Goal: Task Accomplishment & Management: Manage account settings

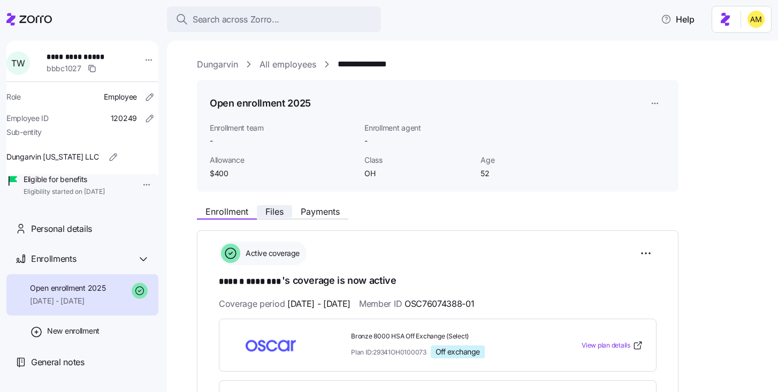
click at [277, 210] on span "Files" at bounding box center [274, 211] width 18 height 9
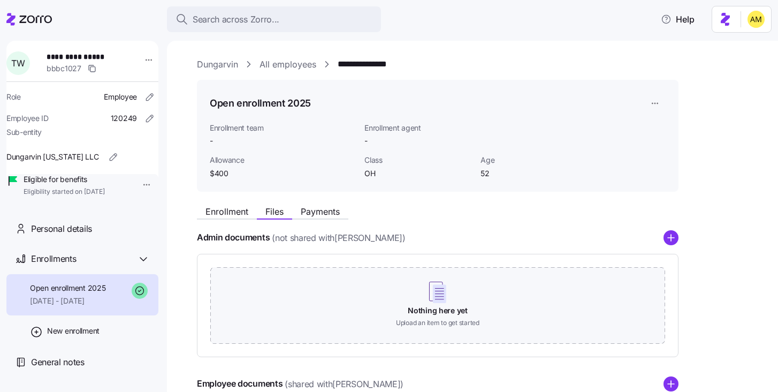
scroll to position [213, 0]
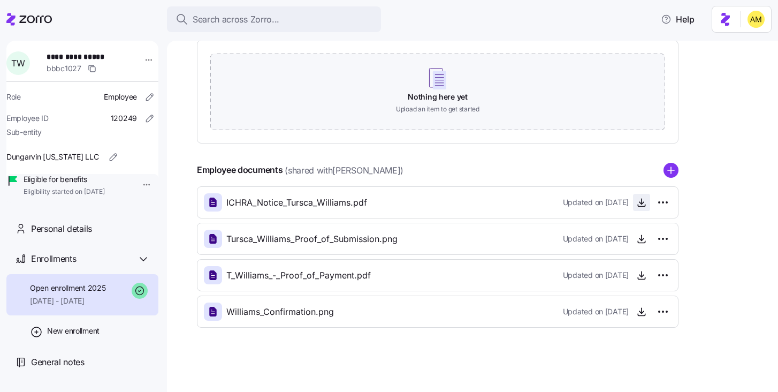
click at [637, 204] on icon "button" at bounding box center [641, 202] width 11 height 11
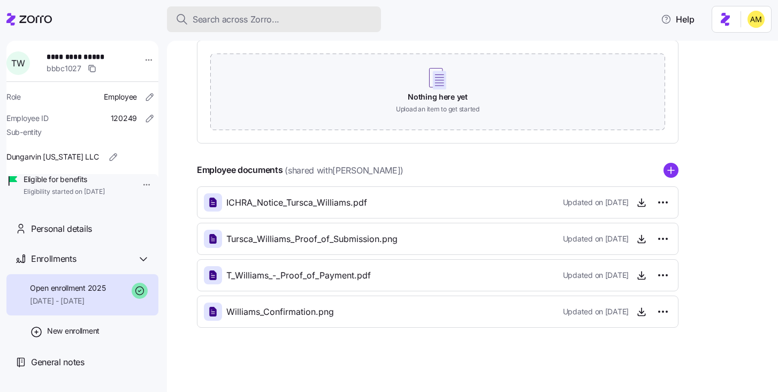
click at [253, 22] on span "Search across Zorro..." at bounding box center [236, 19] width 87 height 13
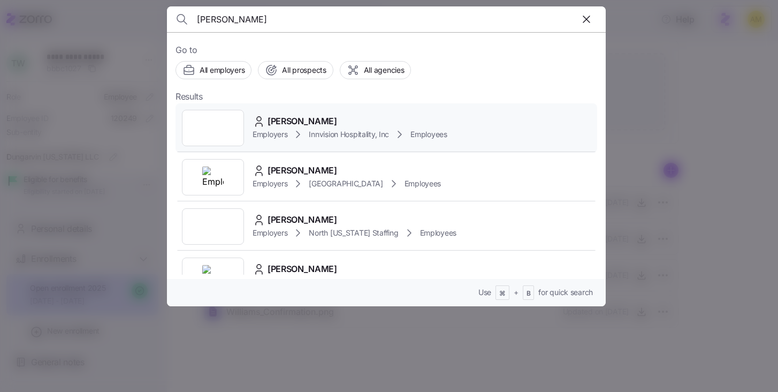
type input "mary gra"
click at [324, 133] on span "Innvision Hospitality, Inc" at bounding box center [349, 134] width 80 height 11
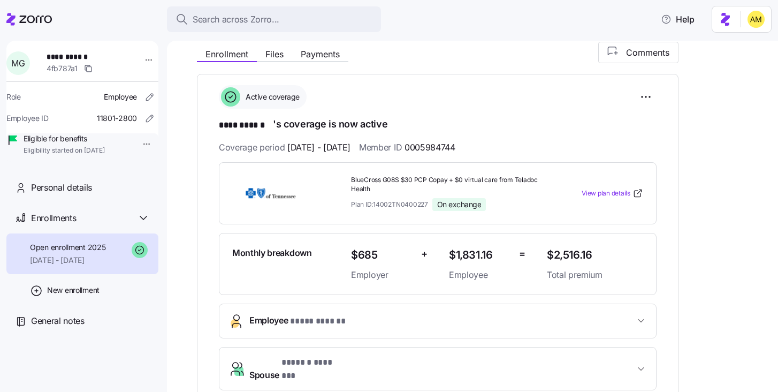
scroll to position [133, 0]
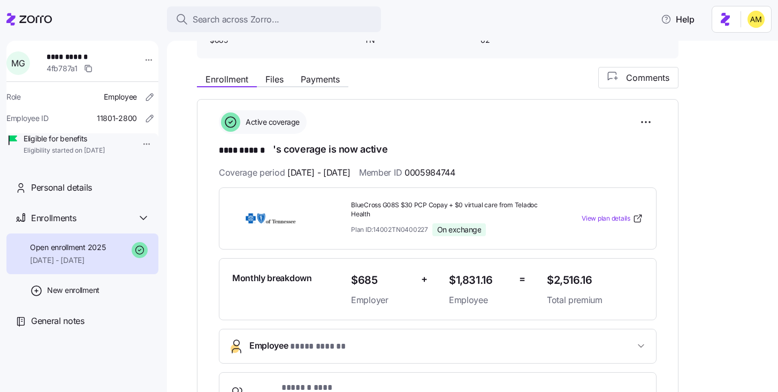
click at [320, 86] on div "Enrollment Files Payments" at bounding box center [272, 80] width 151 height 13
click at [319, 80] on span "Payments" at bounding box center [320, 79] width 39 height 9
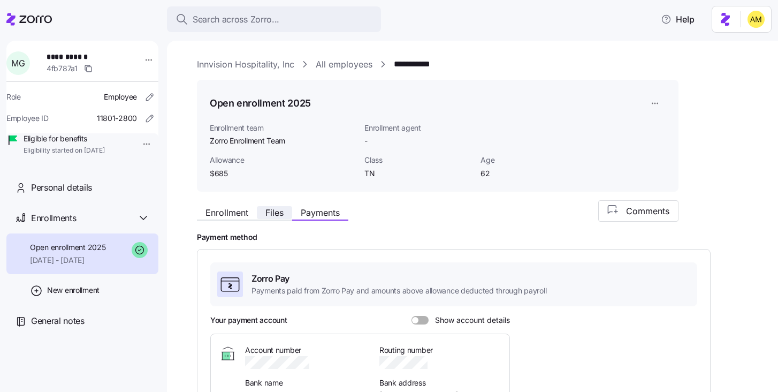
click at [271, 216] on span "Files" at bounding box center [274, 212] width 18 height 9
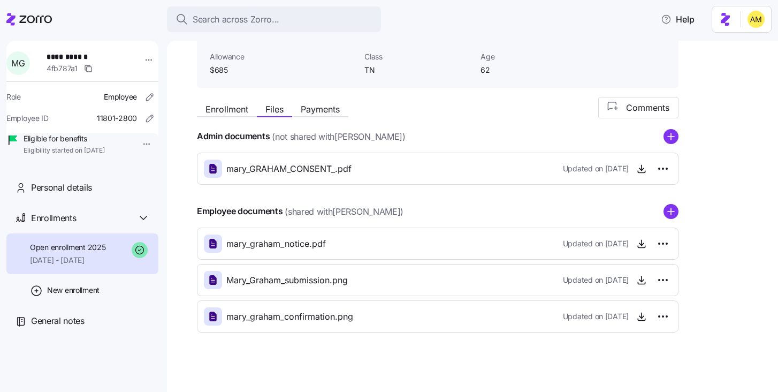
scroll to position [108, 0]
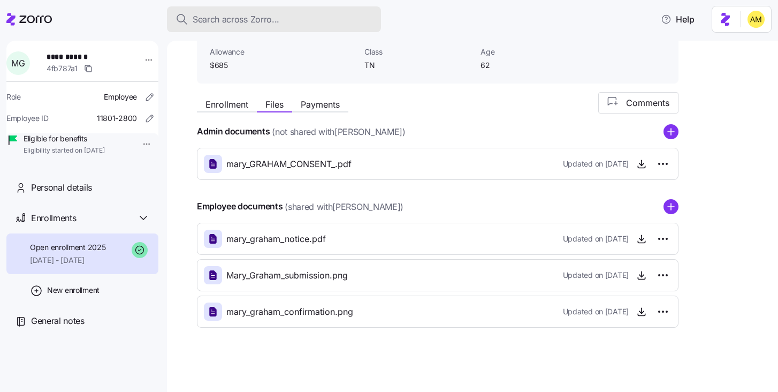
click at [245, 22] on span "Search across Zorro..." at bounding box center [236, 19] width 87 height 13
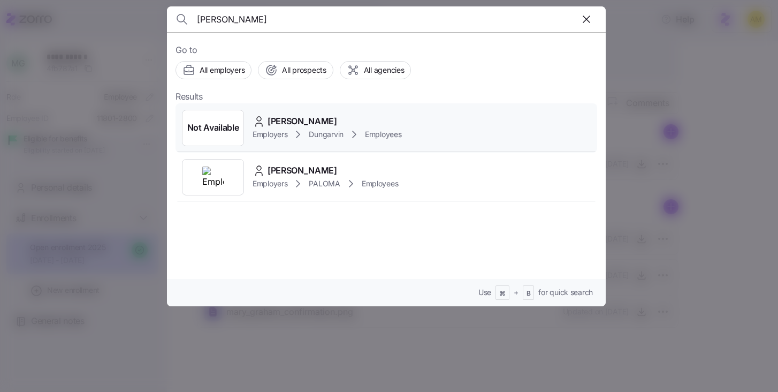
type input "[PERSON_NAME]"
click at [286, 124] on span "[PERSON_NAME]" at bounding box center [302, 120] width 70 height 13
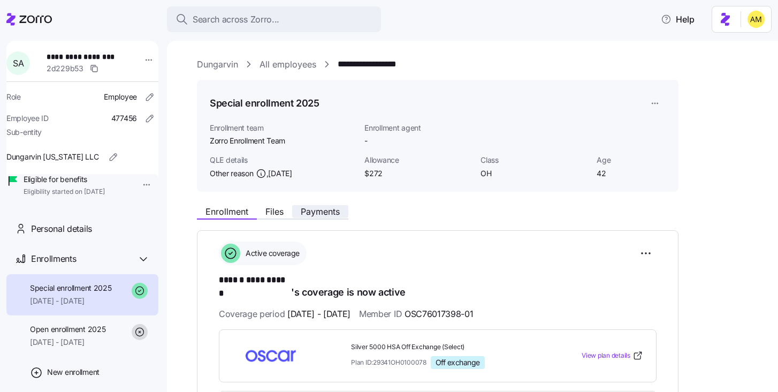
click at [330, 211] on span "Payments" at bounding box center [320, 211] width 39 height 9
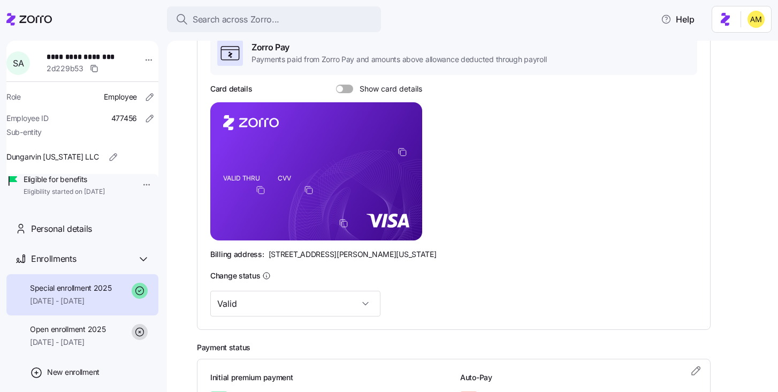
scroll to position [232, 0]
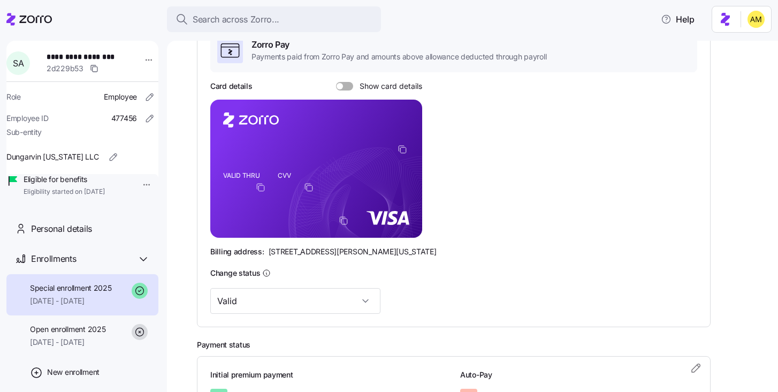
click at [341, 89] on div at bounding box center [344, 86] width 17 height 9
click at [336, 82] on input "Show card details" at bounding box center [336, 82] width 0 height 0
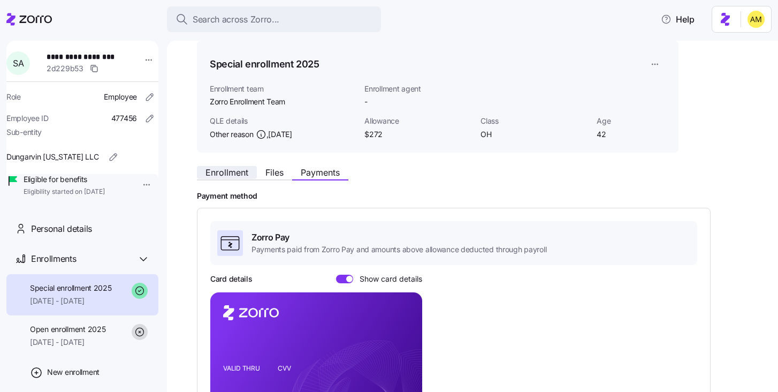
click at [227, 174] on span "Enrollment" at bounding box center [226, 172] width 43 height 9
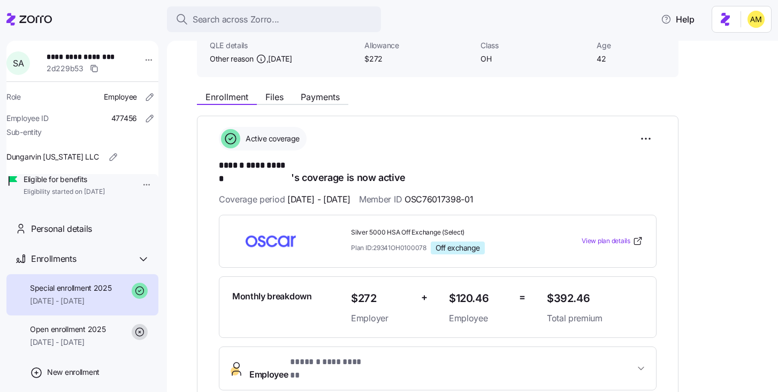
scroll to position [106, 0]
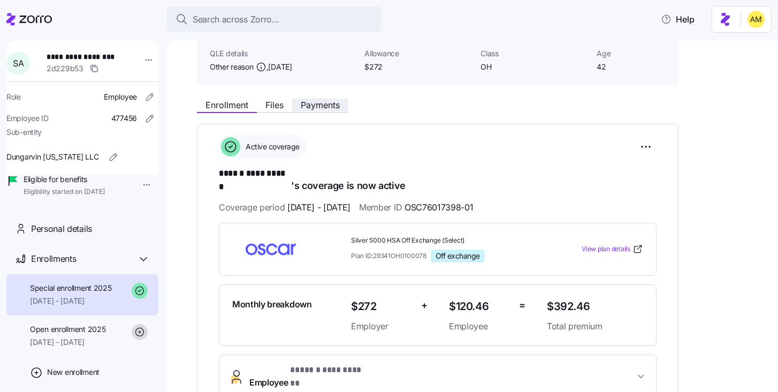
click at [315, 106] on span "Payments" at bounding box center [320, 105] width 39 height 9
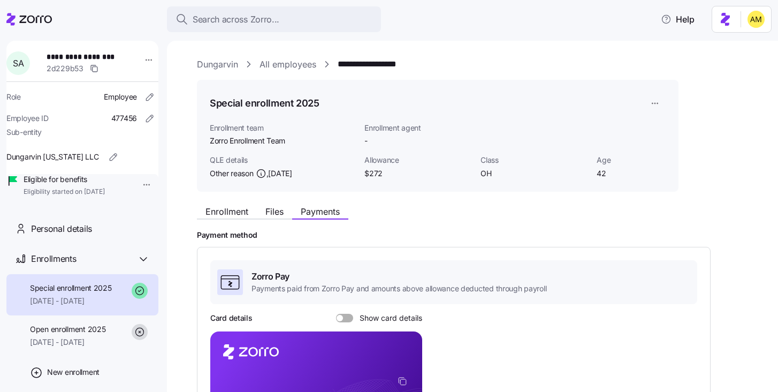
scroll to position [132, 0]
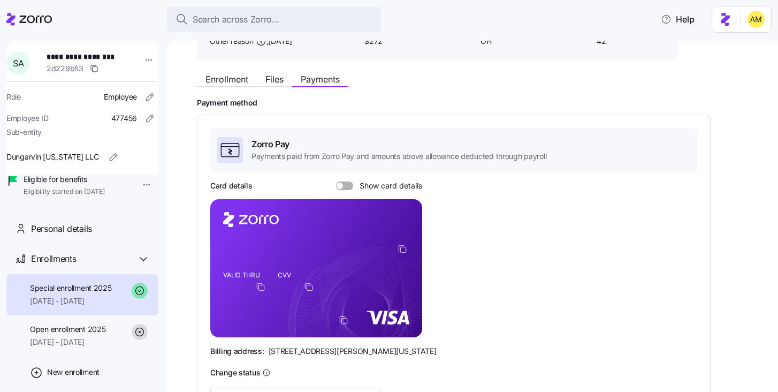
click at [341, 188] on div at bounding box center [344, 185] width 17 height 9
click at [336, 181] on input "Show card details" at bounding box center [336, 181] width 0 height 0
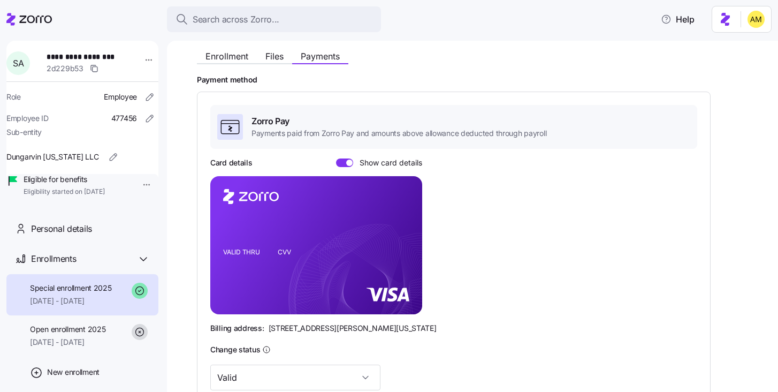
scroll to position [178, 0]
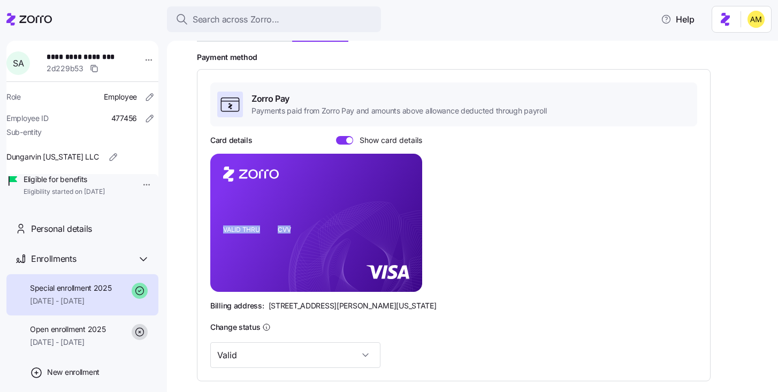
click at [250, 204] on icon "VALID THRU CVV" at bounding box center [316, 223] width 212 height 138
click at [254, 198] on icon "VALID THRU CVV" at bounding box center [316, 223] width 212 height 138
drag, startPoint x: 364, startPoint y: 205, endPoint x: 289, endPoint y: 196, distance: 75.9
click at [289, 196] on rect at bounding box center [316, 223] width 212 height 138
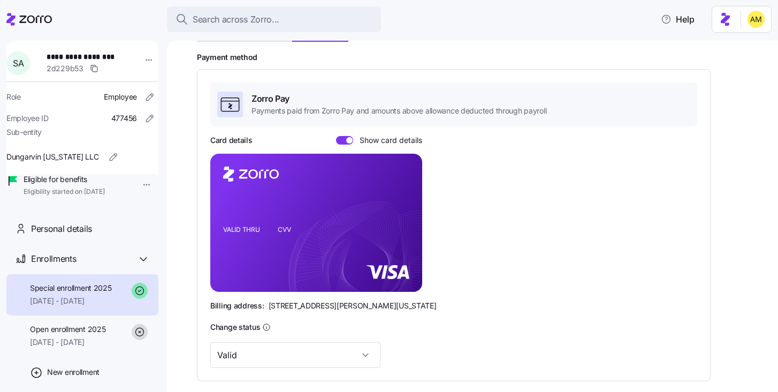
click at [336, 275] on icon "VALID THRU CVV" at bounding box center [316, 223] width 212 height 138
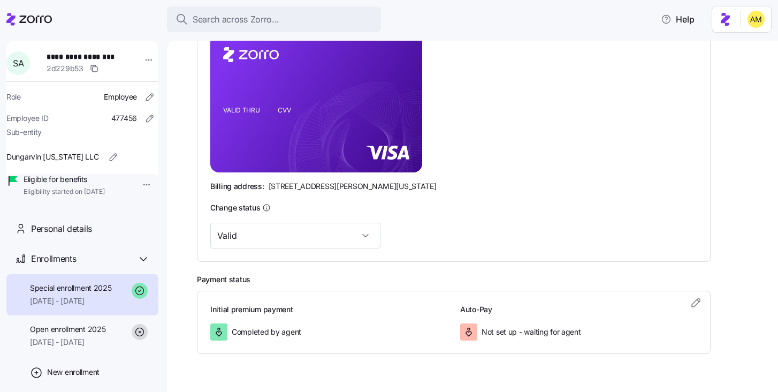
scroll to position [323, 0]
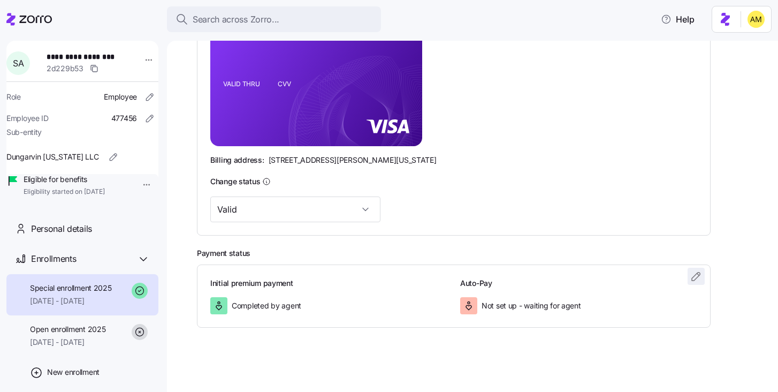
click at [692, 278] on icon "button" at bounding box center [696, 276] width 8 height 8
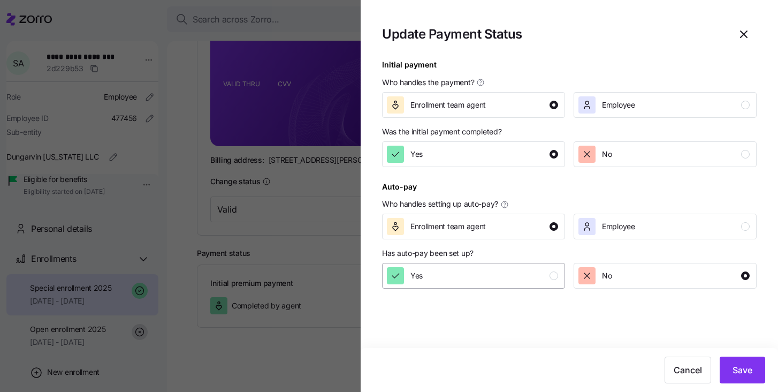
click at [513, 281] on div "Yes" at bounding box center [472, 275] width 171 height 17
click at [742, 369] on span "Save" at bounding box center [742, 369] width 20 height 13
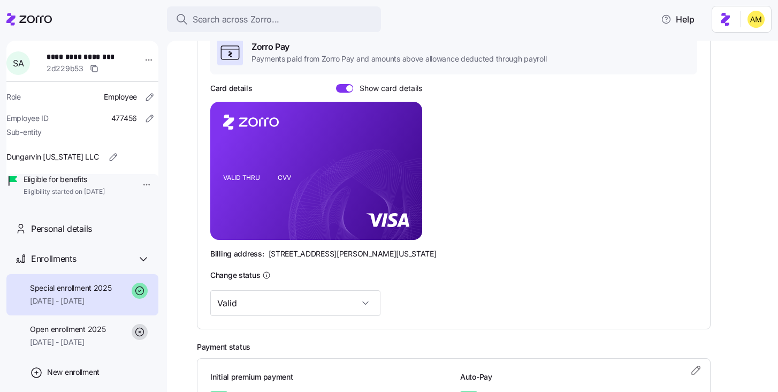
scroll to position [0, 0]
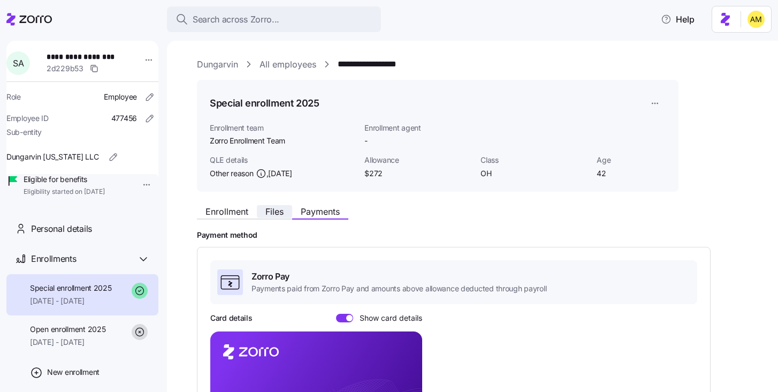
click at [277, 213] on span "Files" at bounding box center [274, 211] width 18 height 9
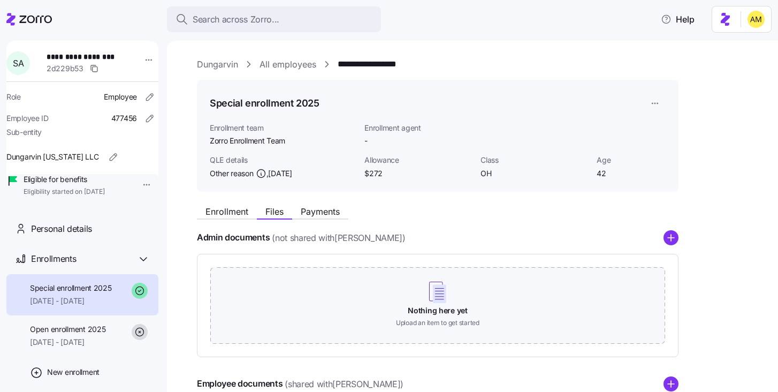
scroll to position [250, 0]
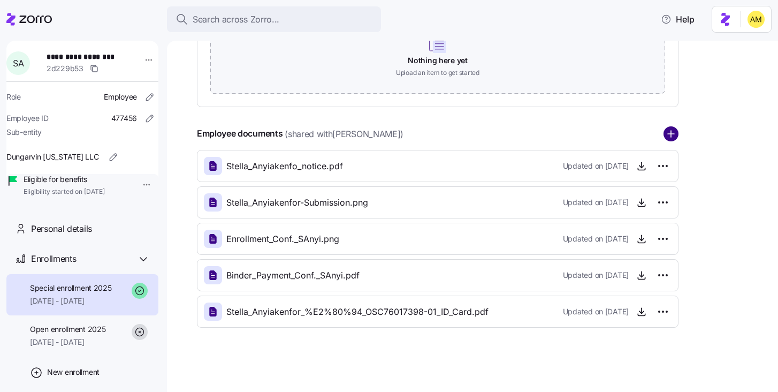
click at [668, 136] on circle "add icon" at bounding box center [671, 134] width 14 height 14
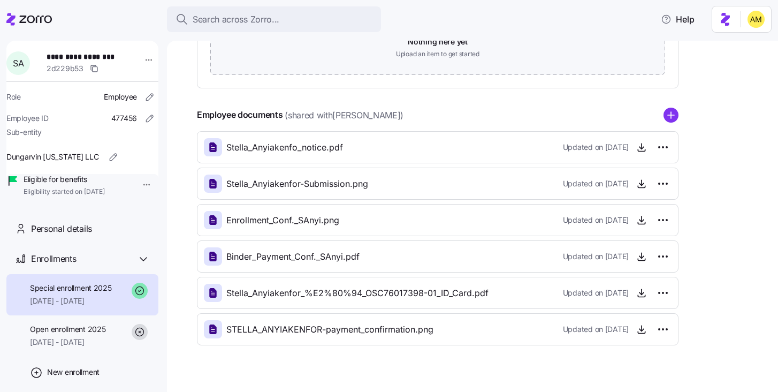
scroll to position [286, 0]
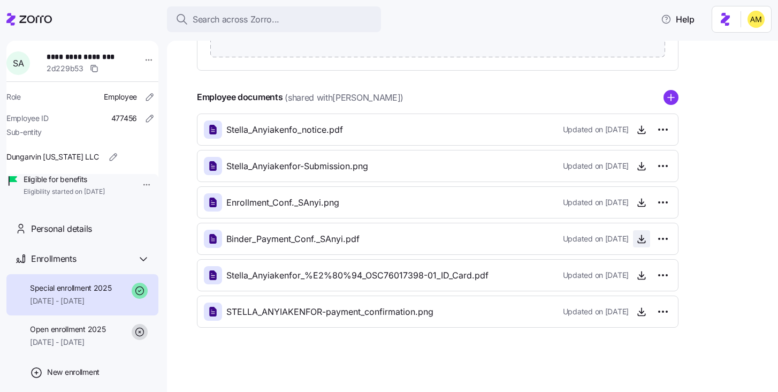
click at [641, 240] on icon "button" at bounding box center [641, 237] width 0 height 5
click at [665, 312] on html "**********" at bounding box center [389, 192] width 778 height 385
click at [722, 281] on html "**********" at bounding box center [389, 192] width 778 height 385
click at [642, 278] on icon "button" at bounding box center [641, 275] width 11 height 11
click at [642, 240] on icon "button" at bounding box center [641, 238] width 11 height 11
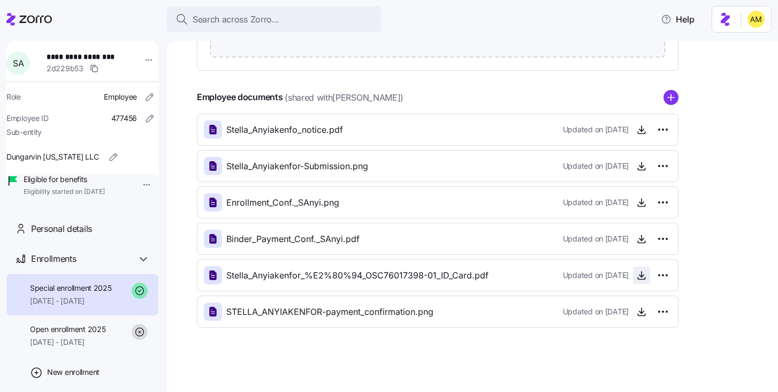
click at [646, 275] on icon "button" at bounding box center [641, 275] width 11 height 11
click at [85, 235] on span "Personal details" at bounding box center [61, 228] width 61 height 13
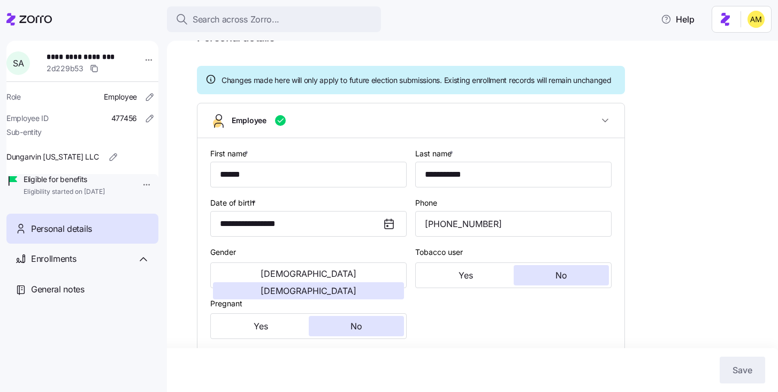
scroll to position [62, 0]
type input "OH"
drag, startPoint x: 116, startPoint y: 58, endPoint x: 52, endPoint y: 56, distance: 64.2
click at [52, 56] on span "**********" at bounding box center [84, 56] width 75 height 11
click at [121, 51] on span "**********" at bounding box center [84, 56] width 75 height 11
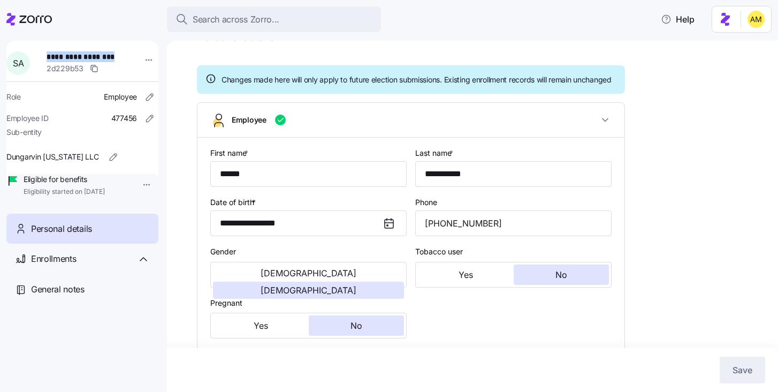
drag, startPoint x: 117, startPoint y: 57, endPoint x: 50, endPoint y: 55, distance: 66.9
click at [50, 55] on div "**********" at bounding box center [89, 63] width 94 height 32
copy span "**********"
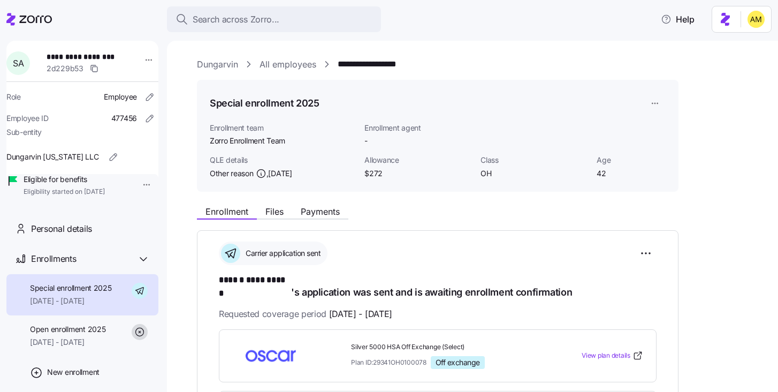
scroll to position [342, 0]
